Goal: Go to known website: Access a specific website the user already knows

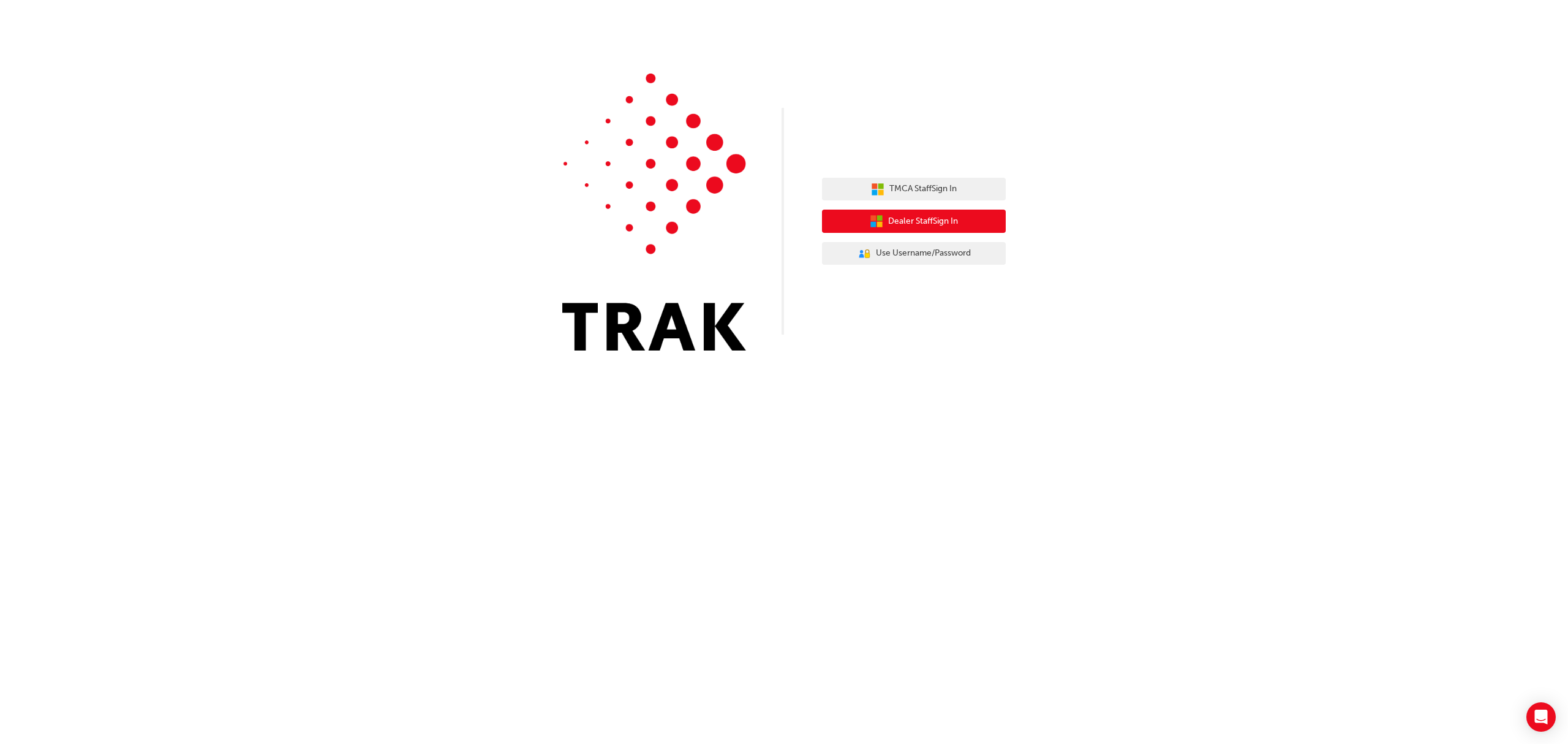
click at [937, 224] on span "Dealer Staff Sign In" at bounding box center [923, 221] width 70 height 14
